Goal: Contribute content: Contribute content

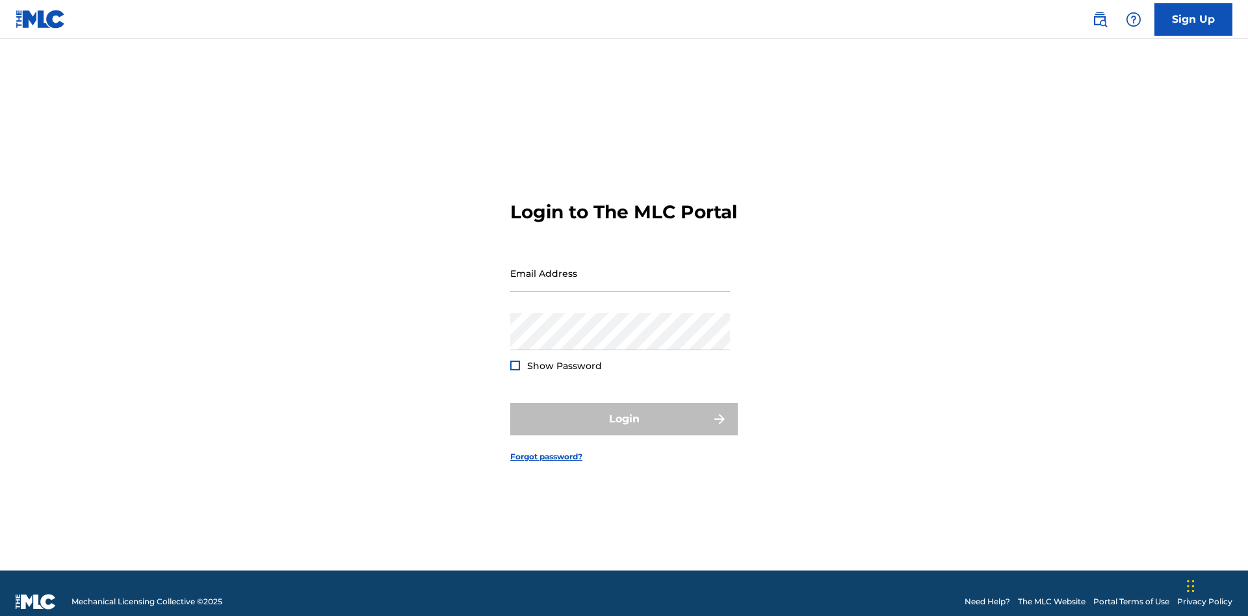
scroll to position [17, 0]
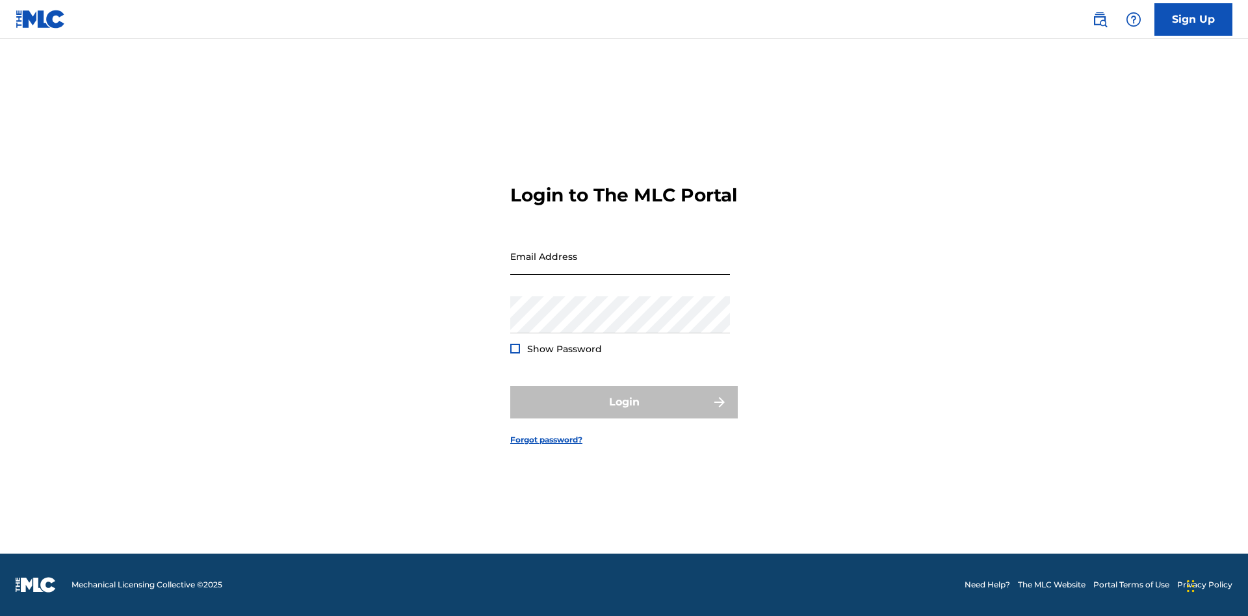
click at [620, 267] on input "Email Address" at bounding box center [620, 256] width 220 height 37
type input "Duke.McTesterson@gmail.com"
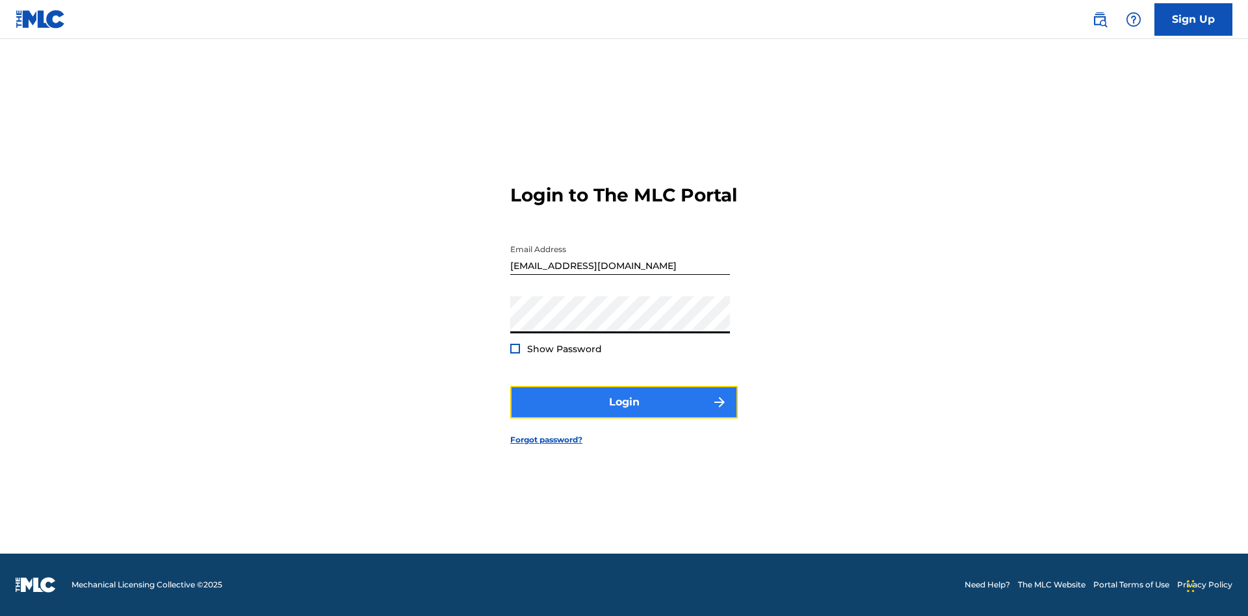
click at [624, 414] on button "Login" at bounding box center [624, 402] width 228 height 33
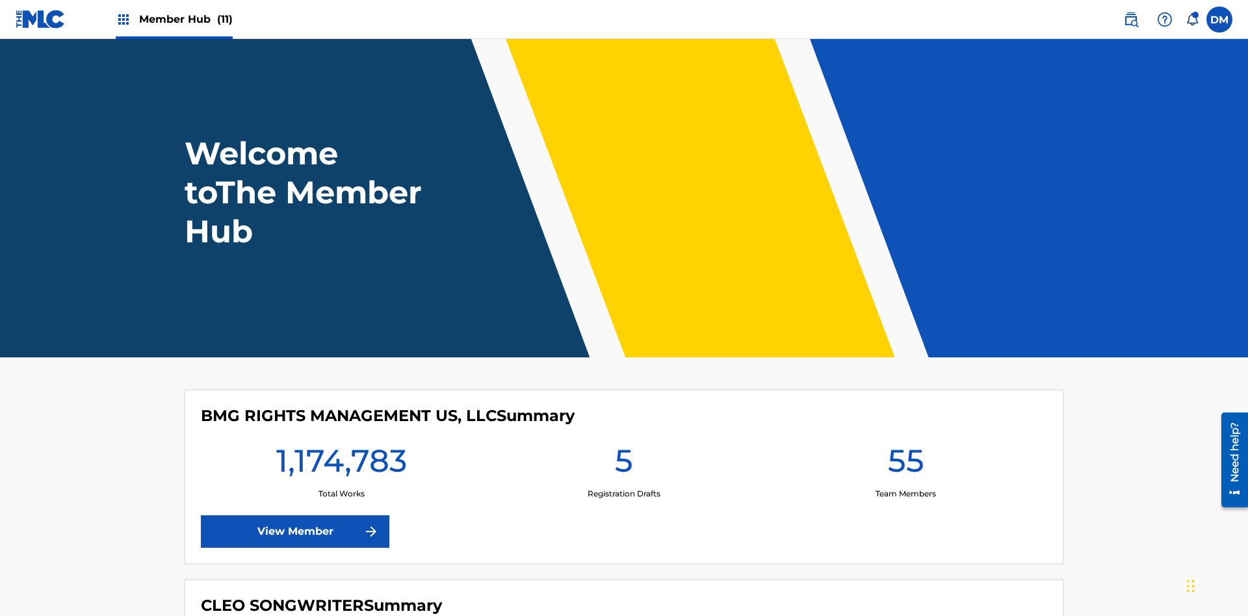
click at [185, 19] on span "Member Hub (11)" at bounding box center [186, 19] width 94 height 15
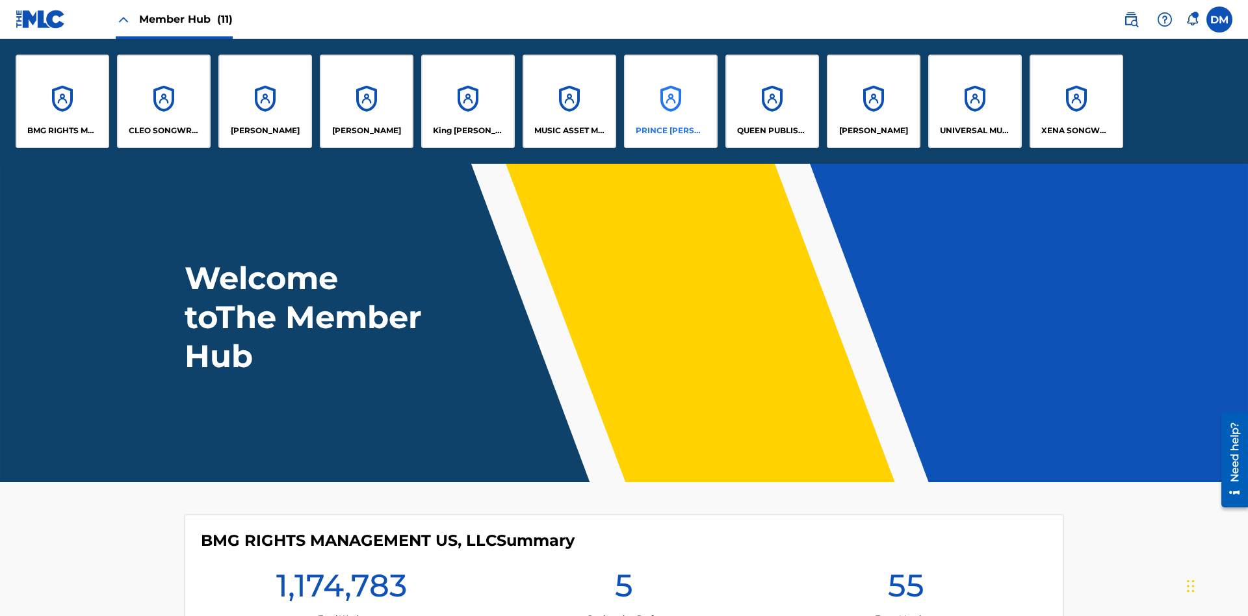
click at [670, 131] on p "PRINCE MCTESTERSON" at bounding box center [671, 131] width 71 height 12
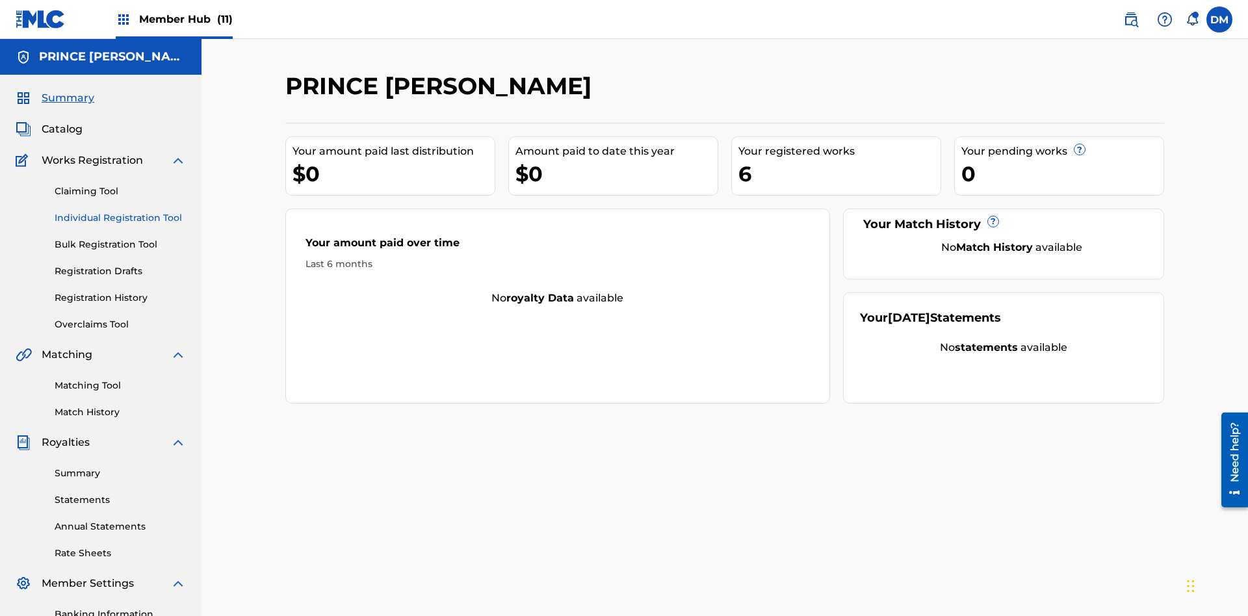
click at [120, 211] on link "Individual Registration Tool" at bounding box center [120, 218] width 131 height 14
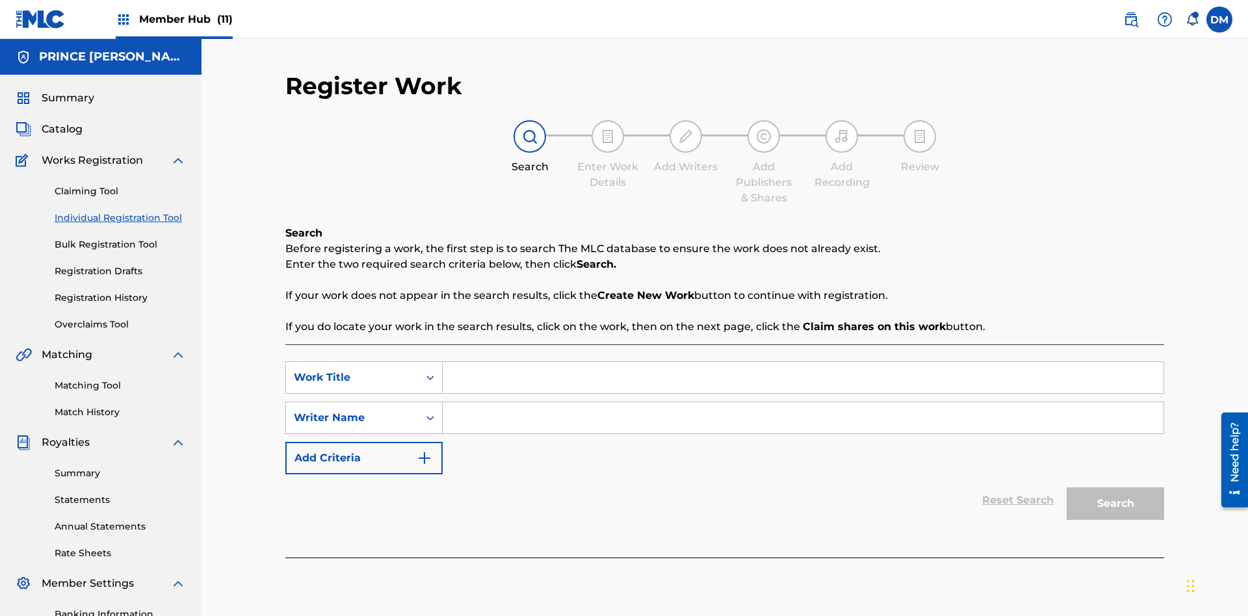
click at [803, 362] on input "Search Form" at bounding box center [803, 377] width 721 height 31
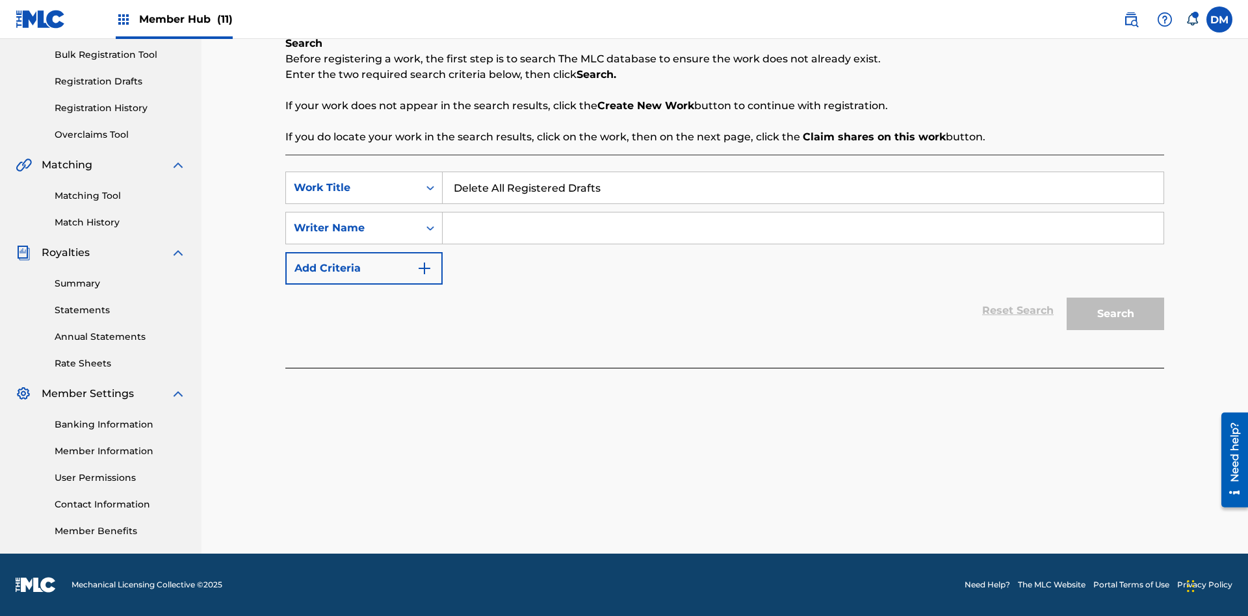
type input "Delete All Registered Drafts"
click at [803, 228] on input "Search Form" at bounding box center [803, 228] width 721 height 31
type input "QWERTYUIOP"
click at [1116, 314] on button "Search" at bounding box center [1116, 314] width 98 height 33
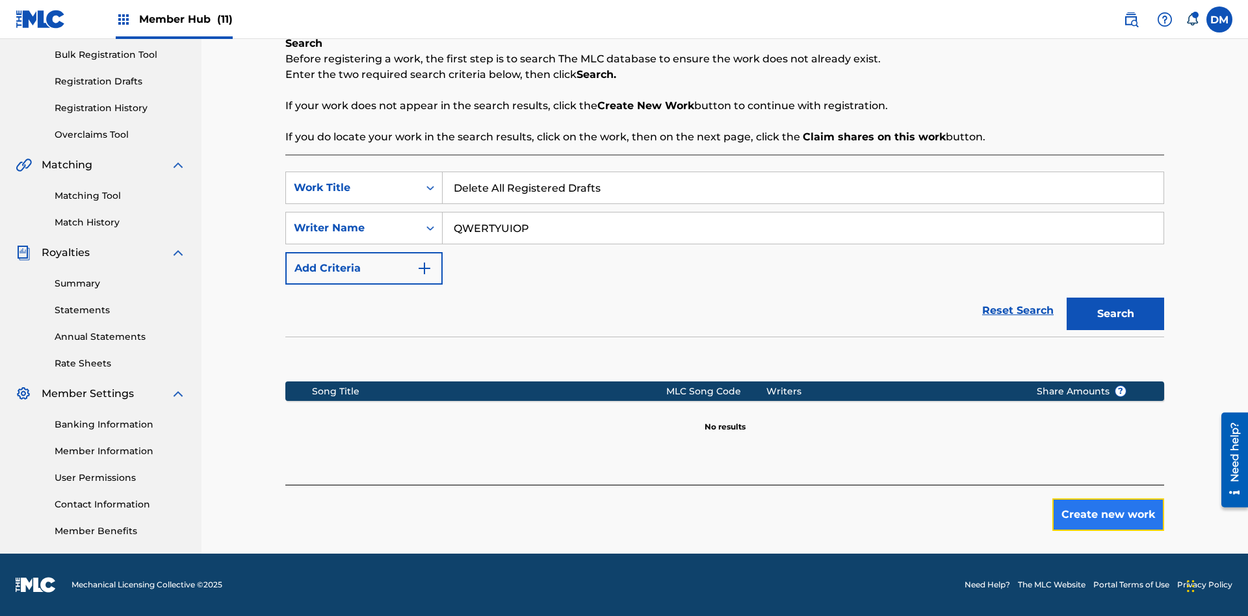
click at [1109, 515] on button "Create new work" at bounding box center [1109, 515] width 112 height 33
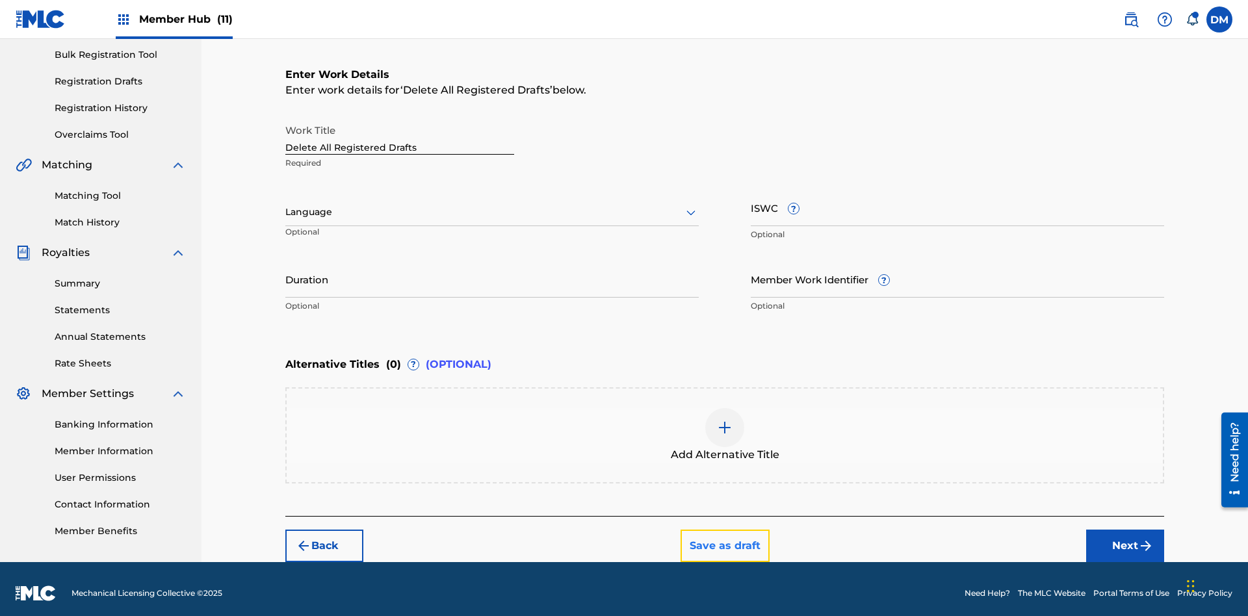
click at [724, 537] on button "Save as draft" at bounding box center [725, 546] width 89 height 33
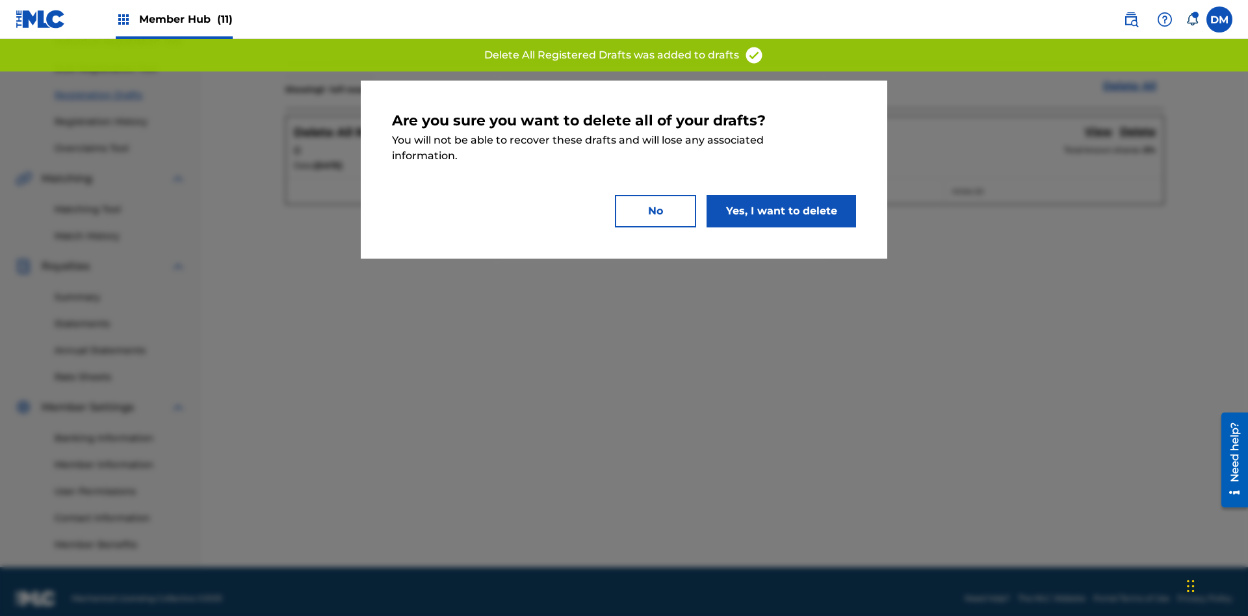
scroll to position [190, 0]
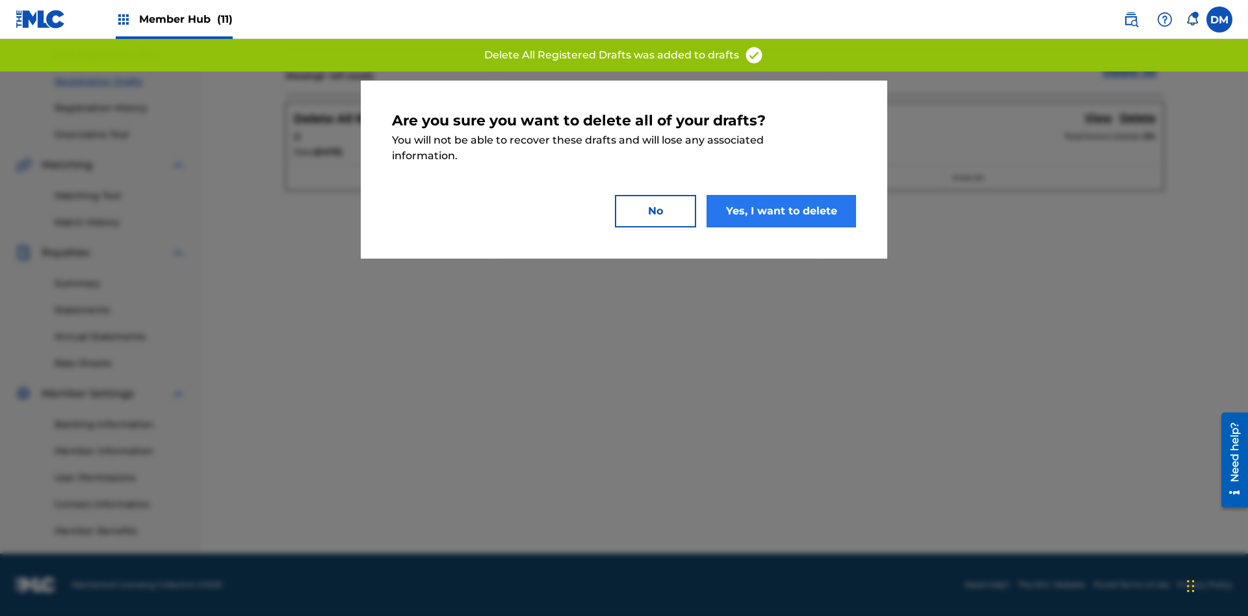
click at [782, 211] on button "Yes, I want to delete" at bounding box center [782, 211] width 150 height 33
